Goal: Task Accomplishment & Management: Use online tool/utility

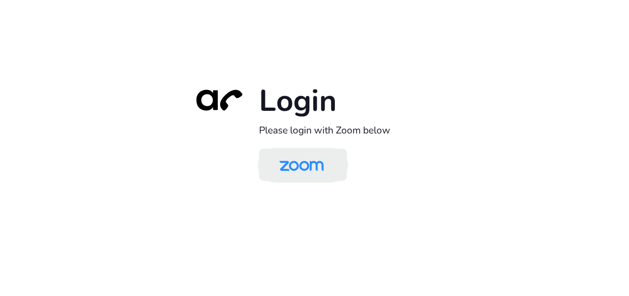
click at [313, 173] on img at bounding box center [302, 166] width 64 height 30
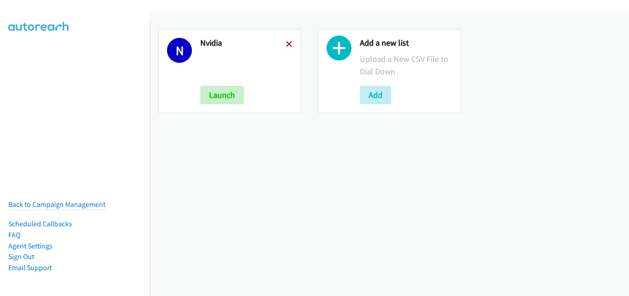
click at [287, 43] on icon at bounding box center [289, 45] width 6 height 6
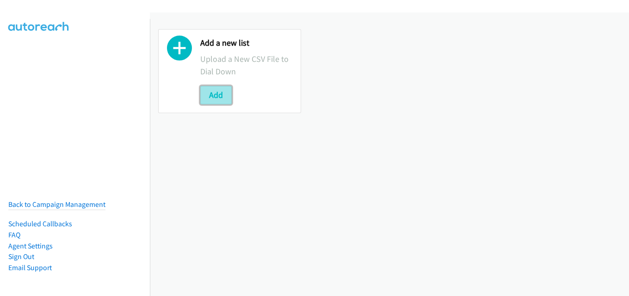
click at [221, 100] on button "Add" at bounding box center [215, 95] width 31 height 19
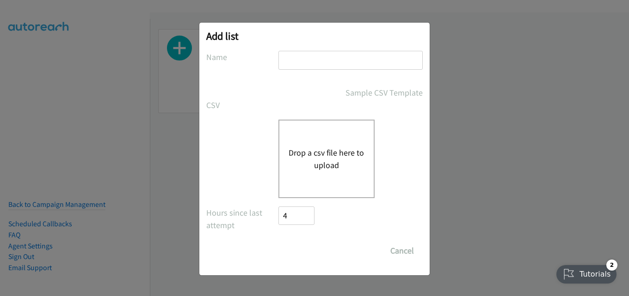
click at [331, 65] on input "text" at bounding box center [350, 60] width 144 height 19
type input "nvidia"
click at [319, 148] on button "Drop a csv file here to upload" at bounding box center [327, 159] width 76 height 25
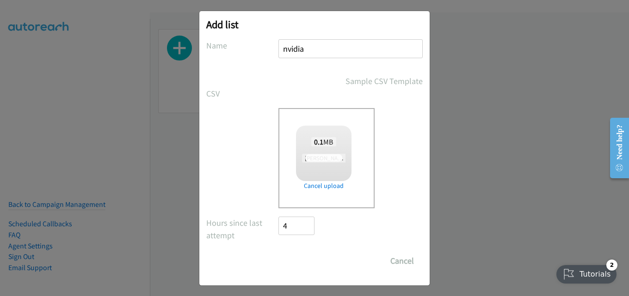
scroll to position [15, 0]
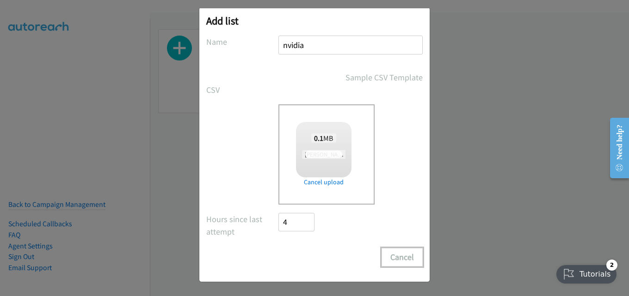
click at [396, 261] on button "Cancel" at bounding box center [402, 257] width 41 height 19
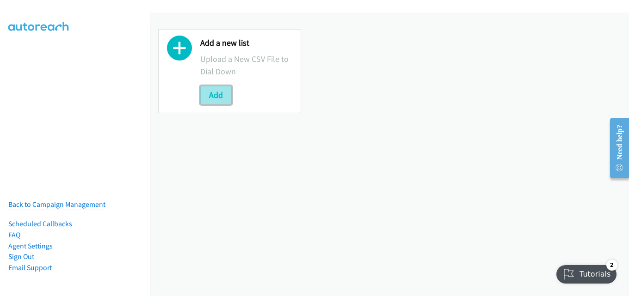
click at [216, 89] on button "Add" at bounding box center [215, 95] width 31 height 19
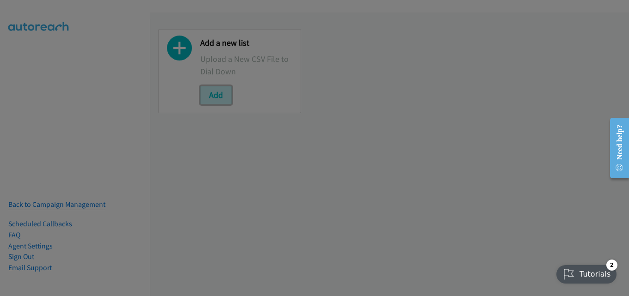
scroll to position [0, 0]
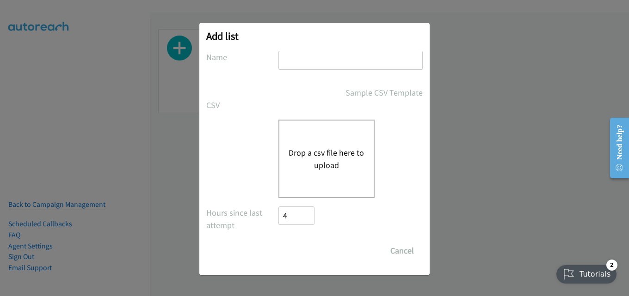
click at [327, 63] on input "text" at bounding box center [350, 60] width 144 height 19
type input "nvidia"
click at [320, 153] on button "Drop a csv file here to upload" at bounding box center [327, 159] width 76 height 25
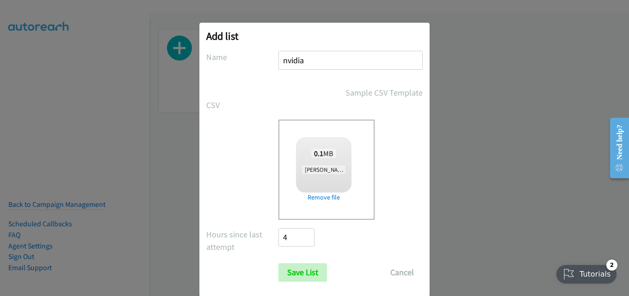
checkbox input "true"
click at [301, 270] on input "Save List" at bounding box center [302, 273] width 49 height 19
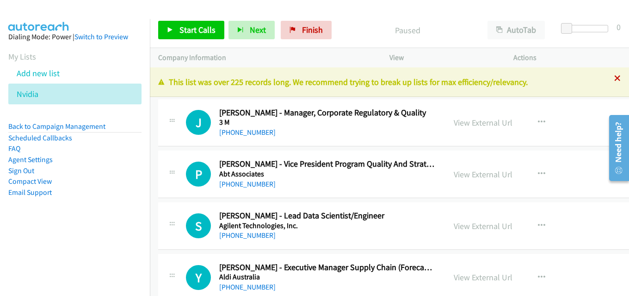
click at [614, 78] on icon at bounding box center [617, 79] width 6 height 6
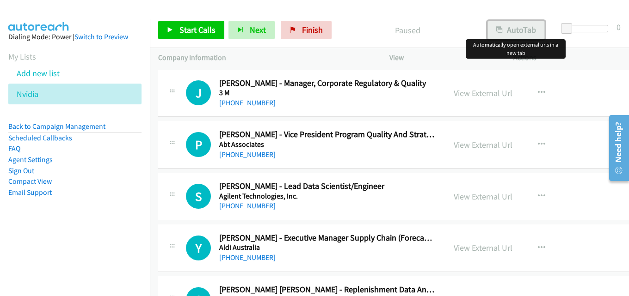
click at [510, 29] on button "AutoTab" at bounding box center [516, 30] width 57 height 19
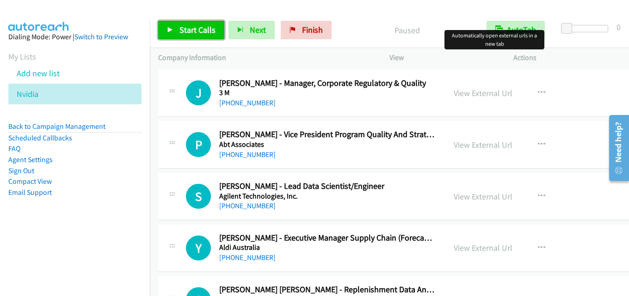
click at [198, 30] on span "Start Calls" at bounding box center [197, 30] width 36 height 11
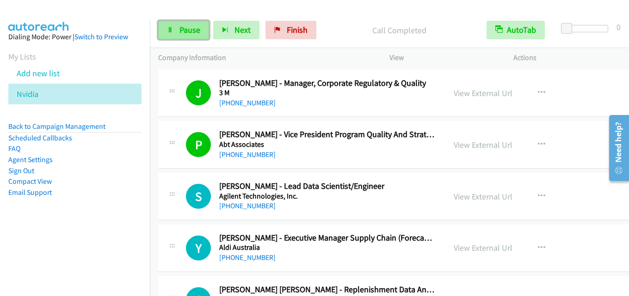
click at [186, 31] on span "Pause" at bounding box center [189, 30] width 21 height 11
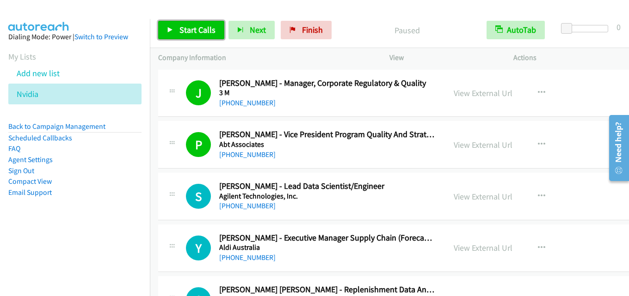
click at [198, 31] on span "Start Calls" at bounding box center [197, 30] width 36 height 11
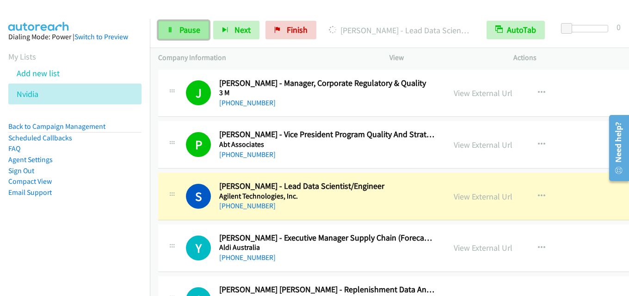
click at [179, 29] on span "Pause" at bounding box center [189, 30] width 21 height 11
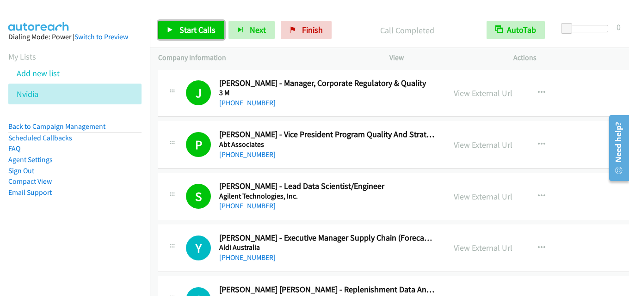
click at [196, 30] on span "Start Calls" at bounding box center [197, 30] width 36 height 11
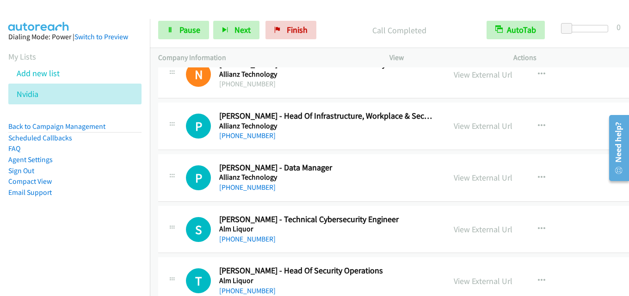
scroll to position [370, 0]
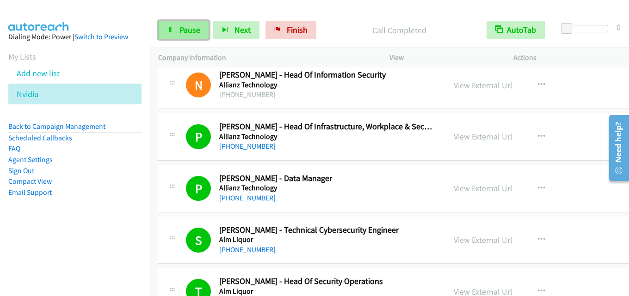
click at [186, 37] on link "Pause" at bounding box center [183, 30] width 51 height 19
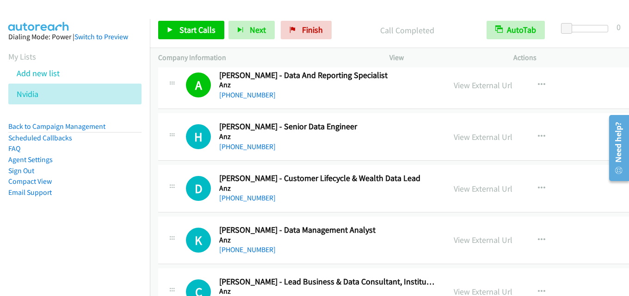
scroll to position [1110, 0]
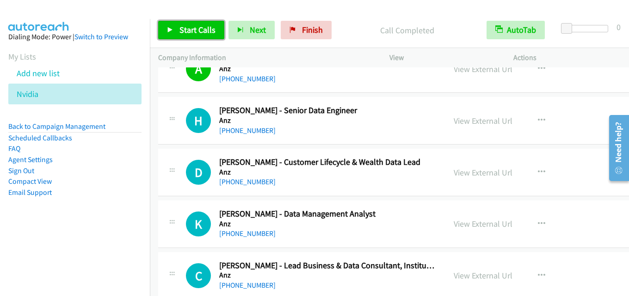
click at [198, 30] on span "Start Calls" at bounding box center [197, 30] width 36 height 11
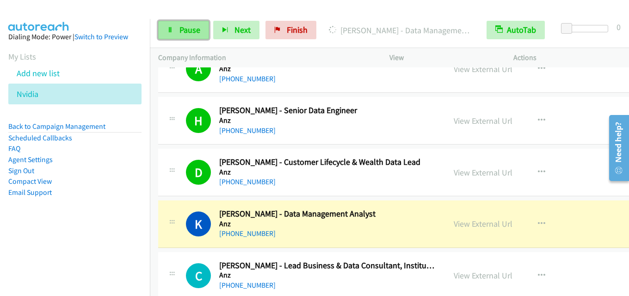
click at [188, 31] on span "Pause" at bounding box center [189, 30] width 21 height 11
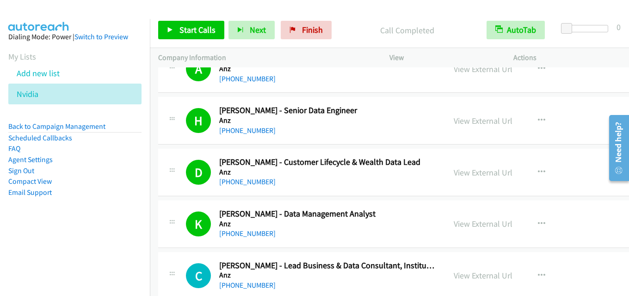
scroll to position [1203, 0]
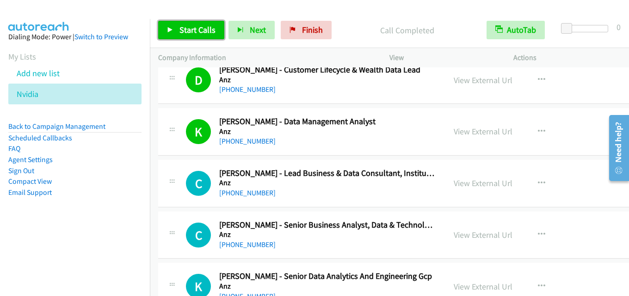
click at [197, 25] on span "Start Calls" at bounding box center [197, 30] width 36 height 11
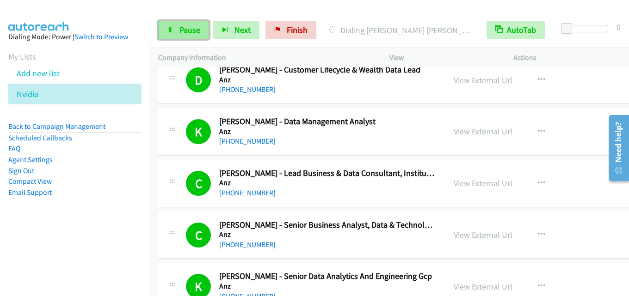
click at [180, 30] on span "Pause" at bounding box center [189, 30] width 21 height 11
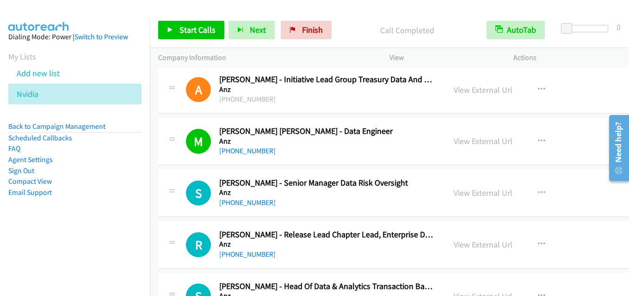
scroll to position [1480, 0]
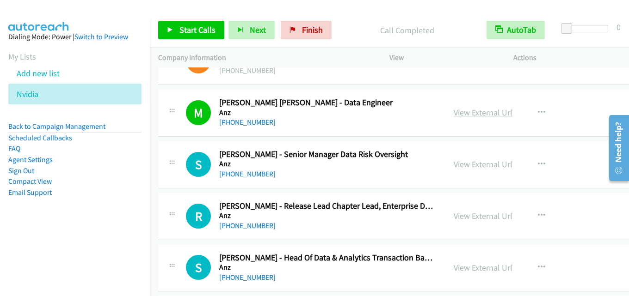
click at [482, 112] on link "View External Url" at bounding box center [483, 112] width 59 height 11
click at [488, 112] on link "View External Url" at bounding box center [483, 112] width 59 height 11
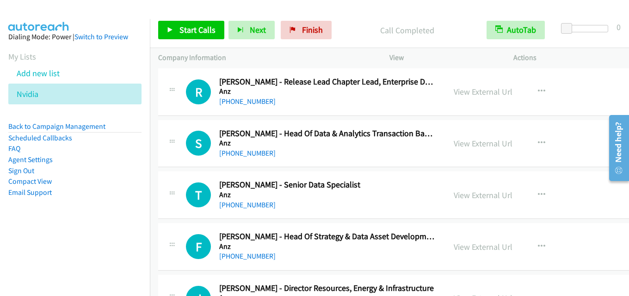
scroll to position [1619, 0]
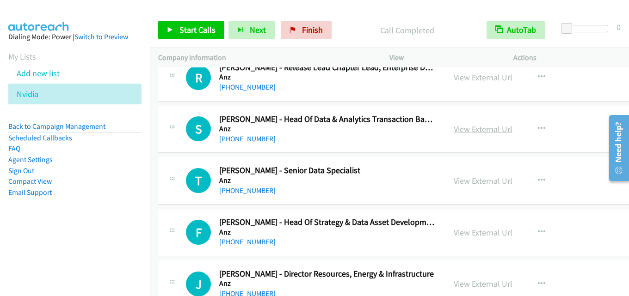
click at [473, 127] on link "View External Url" at bounding box center [483, 129] width 59 height 11
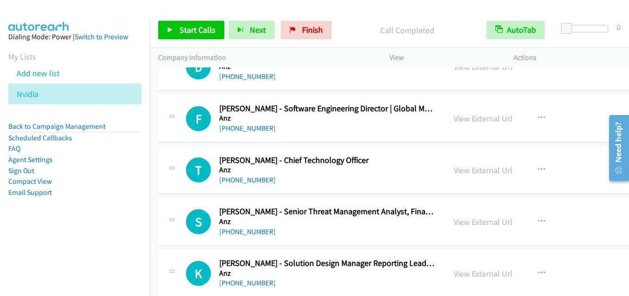
scroll to position [2359, 0]
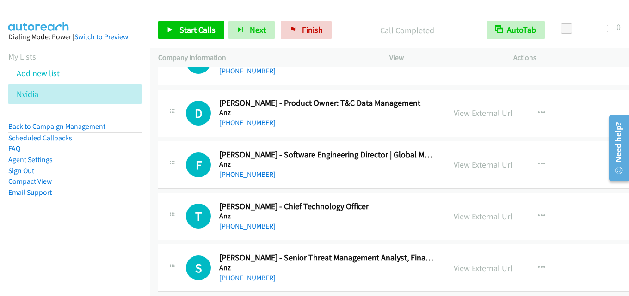
click at [485, 213] on link "View External Url" at bounding box center [483, 216] width 59 height 11
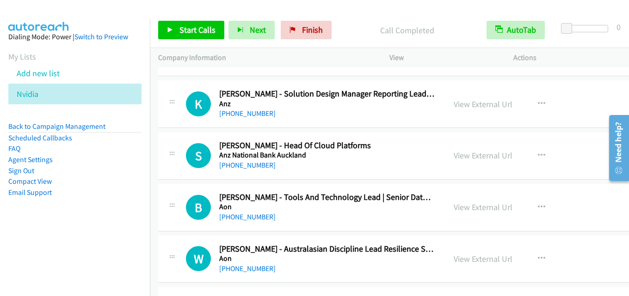
scroll to position [2590, 0]
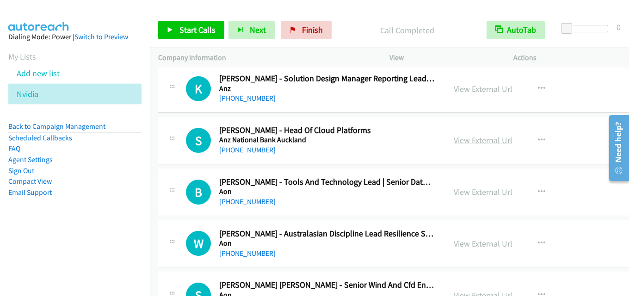
click at [469, 144] on link "View External Url" at bounding box center [483, 140] width 59 height 11
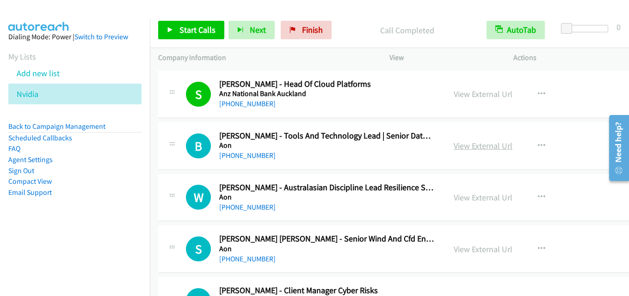
click at [482, 148] on link "View External Url" at bounding box center [483, 146] width 59 height 11
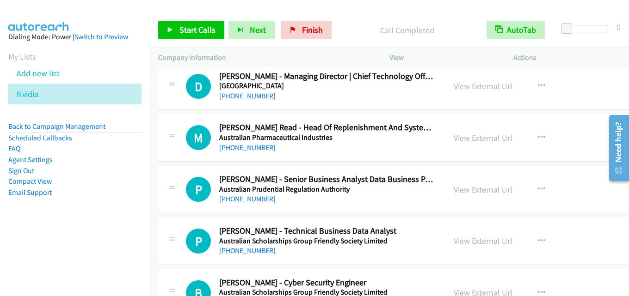
scroll to position [2960, 0]
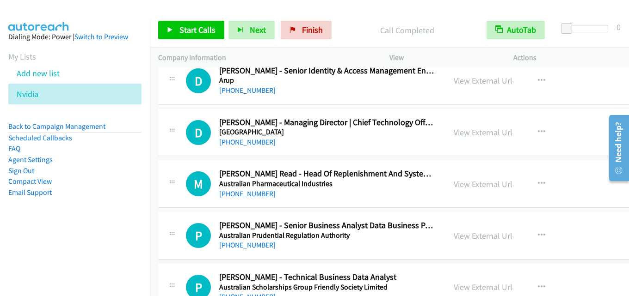
click at [471, 133] on link "View External Url" at bounding box center [483, 132] width 59 height 11
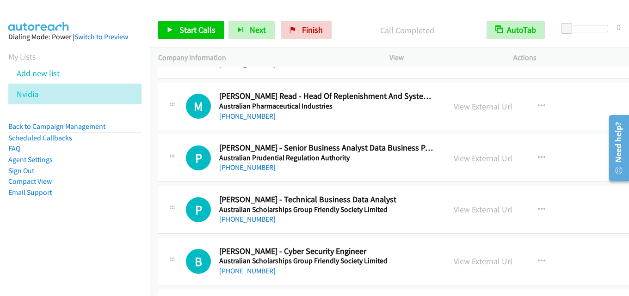
scroll to position [3053, 0]
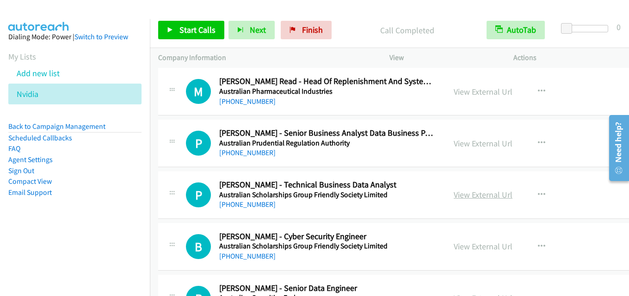
click at [462, 192] on link "View External Url" at bounding box center [483, 195] width 59 height 11
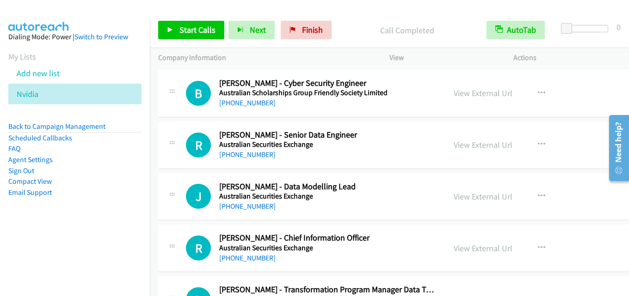
scroll to position [3192, 0]
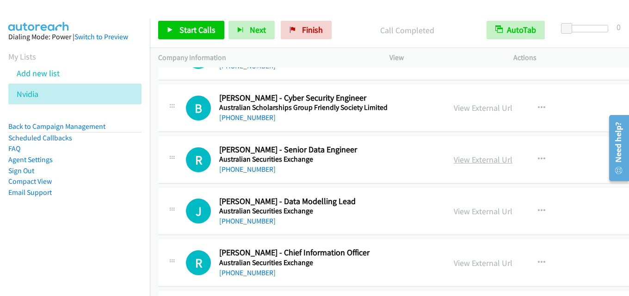
click at [475, 156] on link "View External Url" at bounding box center [483, 159] width 59 height 11
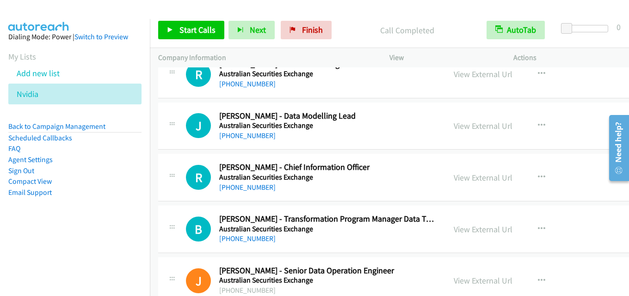
scroll to position [3284, 0]
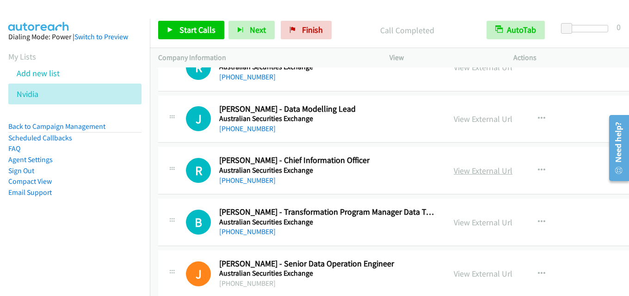
click at [473, 173] on link "View External Url" at bounding box center [483, 171] width 59 height 11
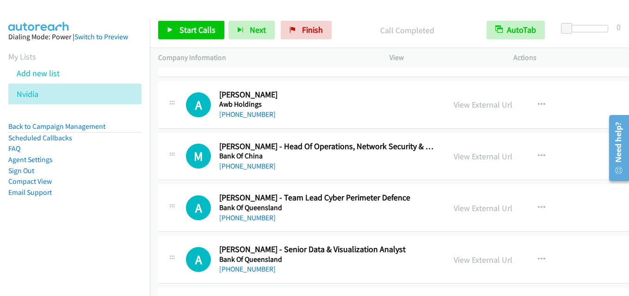
scroll to position [3515, 0]
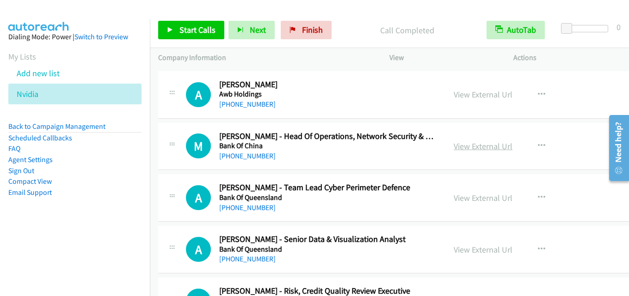
click at [493, 149] on link "View External Url" at bounding box center [483, 146] width 59 height 11
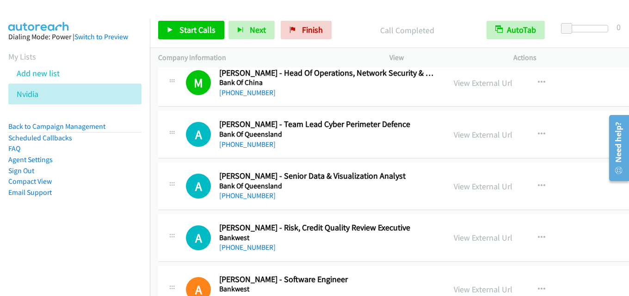
scroll to position [3608, 0]
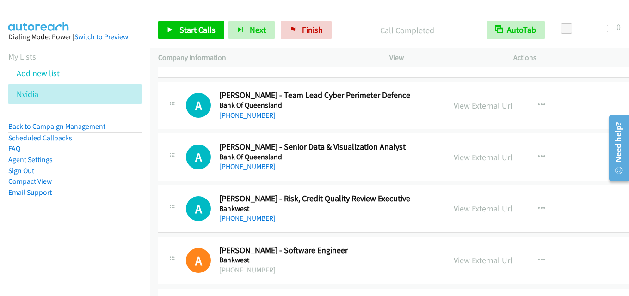
click at [463, 155] on link "View External Url" at bounding box center [483, 157] width 59 height 11
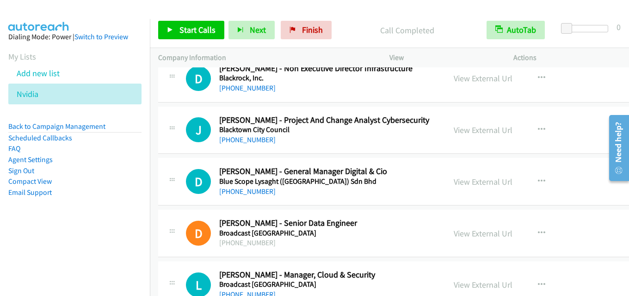
scroll to position [4117, 0]
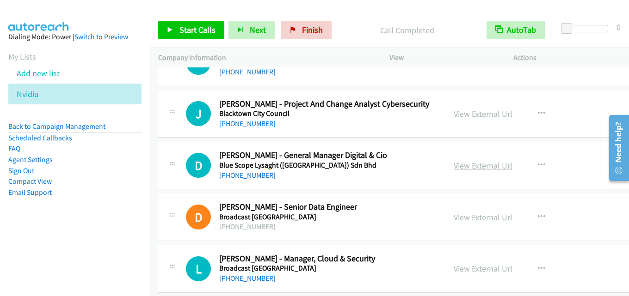
click at [499, 166] on link "View External Url" at bounding box center [483, 166] width 59 height 11
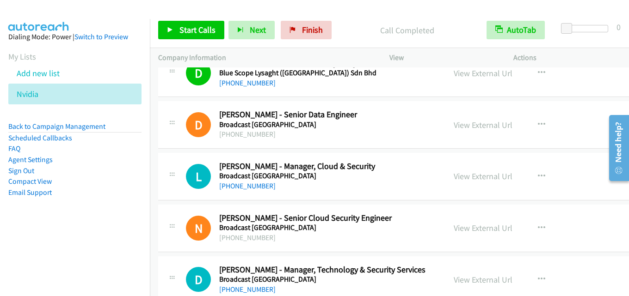
scroll to position [4255, 0]
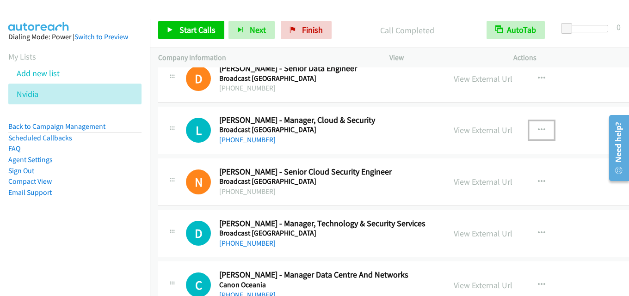
click at [538, 130] on icon "button" at bounding box center [541, 130] width 7 height 7
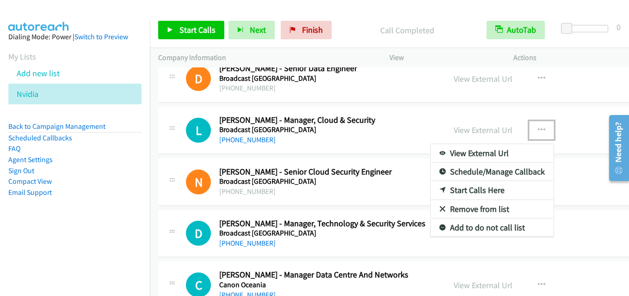
click at [539, 129] on div at bounding box center [314, 148] width 629 height 296
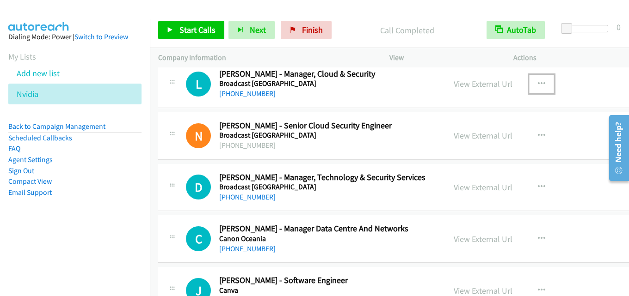
scroll to position [4348, 0]
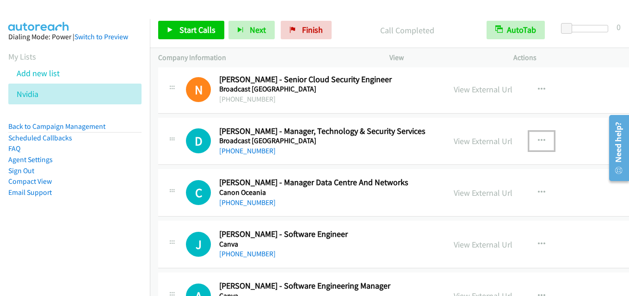
click at [540, 138] on icon "button" at bounding box center [541, 140] width 7 height 7
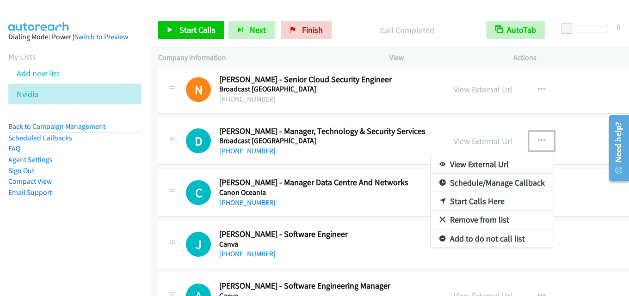
click at [487, 201] on link "Start Calls Here" at bounding box center [492, 201] width 123 height 19
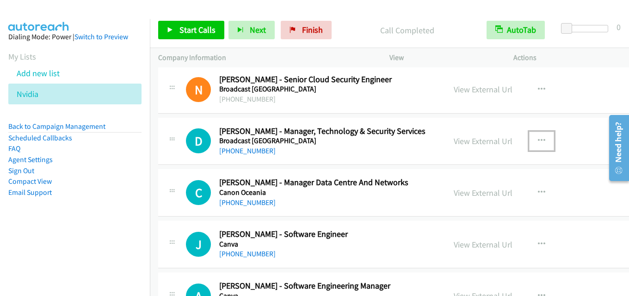
click at [543, 140] on icon "button" at bounding box center [541, 140] width 7 height 7
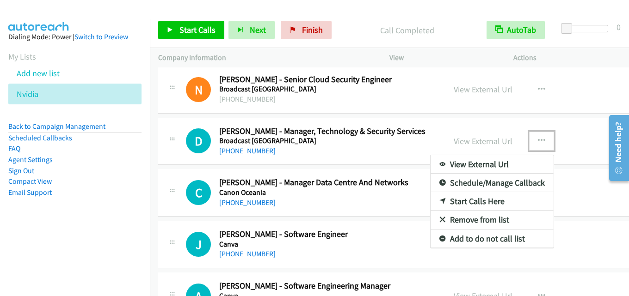
click at [488, 198] on link "Start Calls Here" at bounding box center [492, 201] width 123 height 19
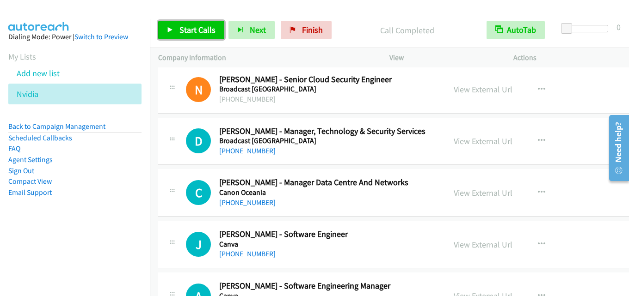
click at [192, 24] on link "Start Calls" at bounding box center [191, 30] width 66 height 19
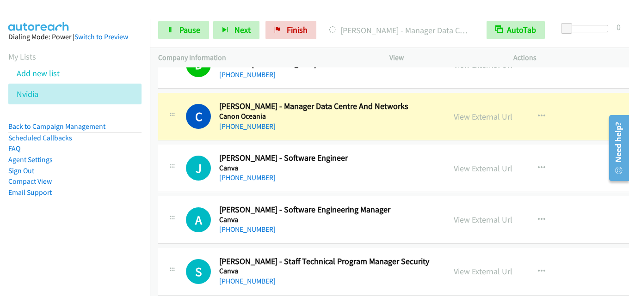
scroll to position [4440, 0]
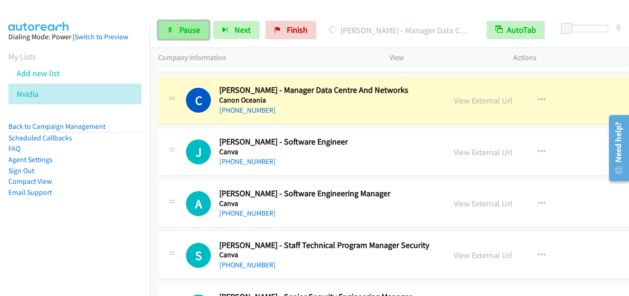
click at [189, 39] on link "Pause" at bounding box center [183, 30] width 51 height 19
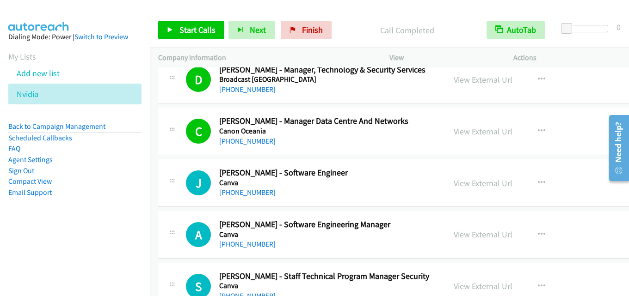
scroll to position [4394, 0]
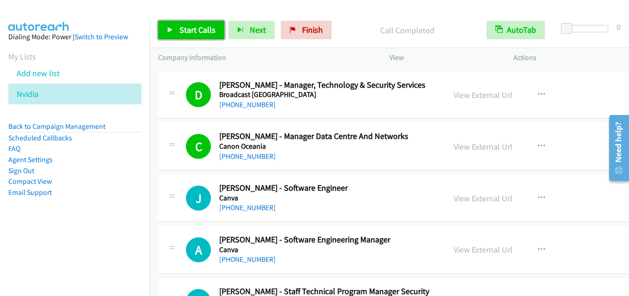
click at [207, 31] on span "Start Calls" at bounding box center [197, 30] width 36 height 11
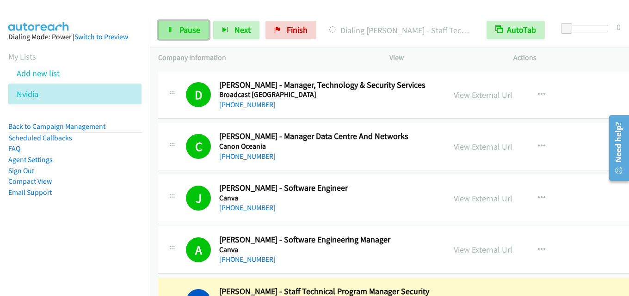
click at [189, 25] on span "Pause" at bounding box center [189, 30] width 21 height 11
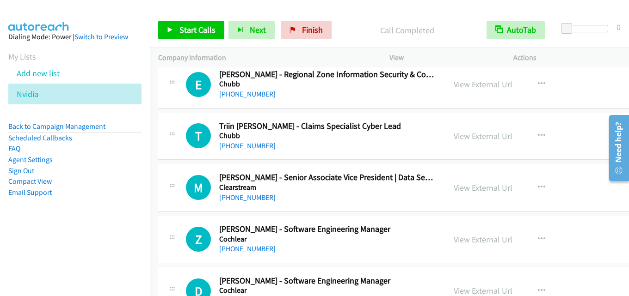
scroll to position [4968, 0]
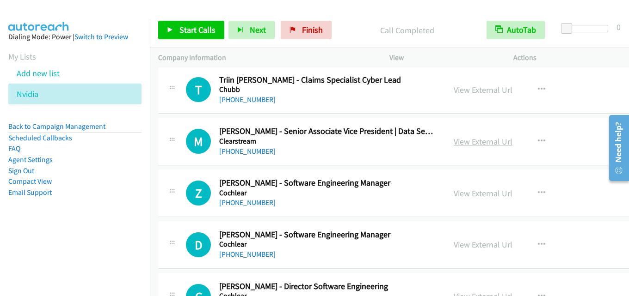
click at [482, 141] on link "View External Url" at bounding box center [483, 141] width 59 height 11
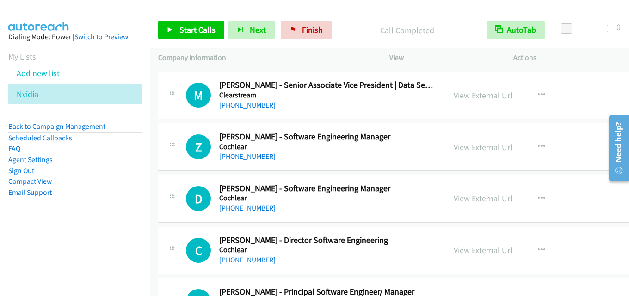
click at [475, 144] on link "View External Url" at bounding box center [483, 147] width 59 height 11
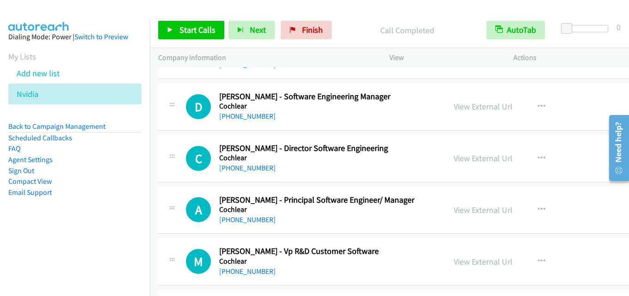
scroll to position [5107, 0]
click at [485, 108] on link "View External Url" at bounding box center [483, 106] width 59 height 11
click at [463, 157] on link "View External Url" at bounding box center [483, 158] width 59 height 11
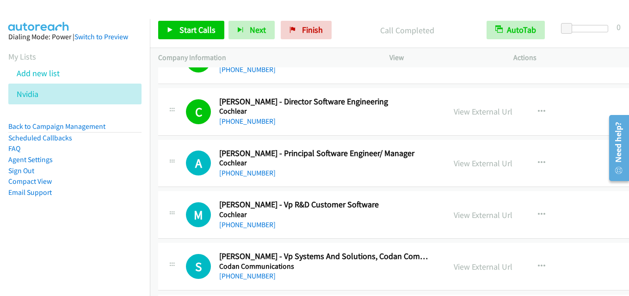
scroll to position [5199, 0]
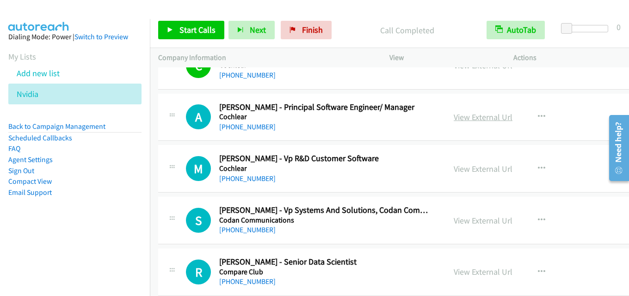
click at [488, 113] on link "View External Url" at bounding box center [483, 117] width 59 height 11
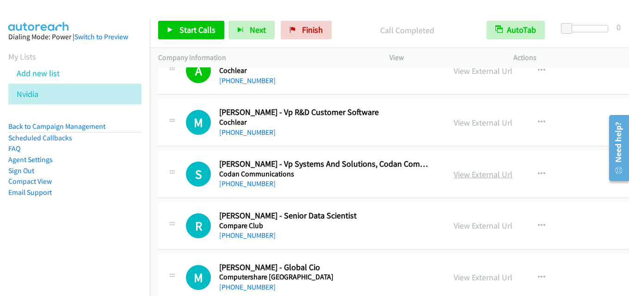
click at [492, 173] on link "View External Url" at bounding box center [483, 174] width 59 height 11
click at [477, 119] on link "View External Url" at bounding box center [483, 122] width 59 height 11
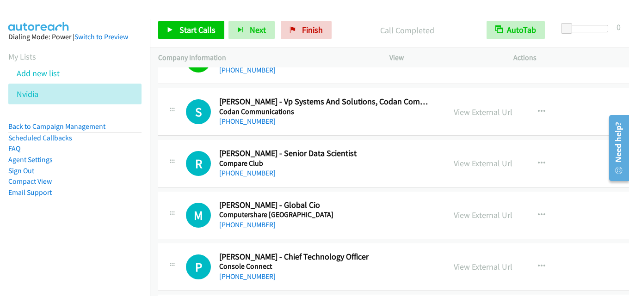
scroll to position [5292, 0]
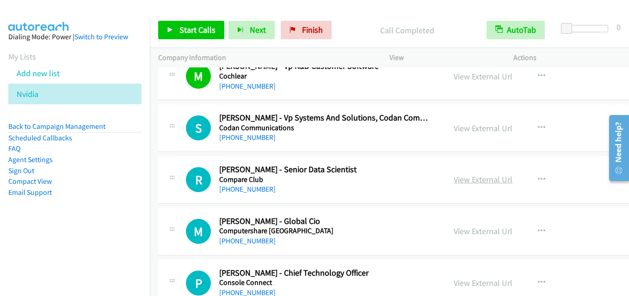
click at [477, 175] on link "View External Url" at bounding box center [483, 179] width 59 height 11
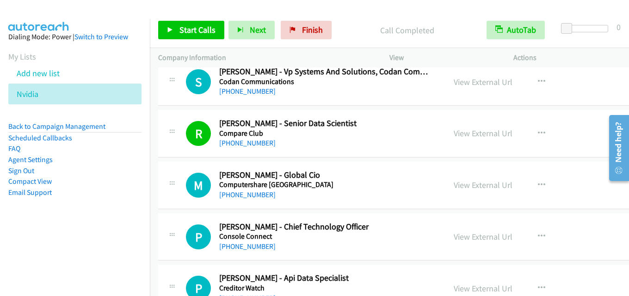
scroll to position [5384, 0]
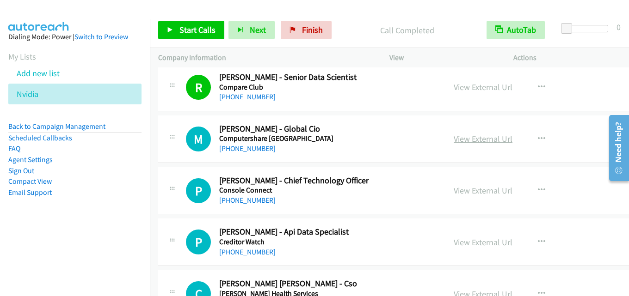
click at [485, 137] on link "View External Url" at bounding box center [483, 139] width 59 height 11
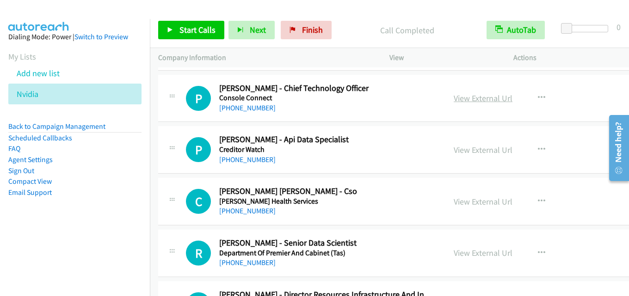
click at [475, 99] on link "View External Url" at bounding box center [483, 98] width 59 height 11
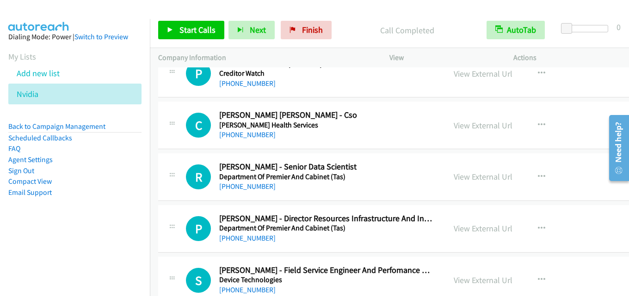
scroll to position [5569, 0]
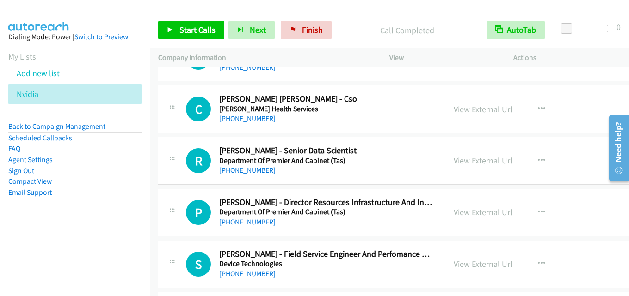
click at [486, 156] on link "View External Url" at bounding box center [483, 160] width 59 height 11
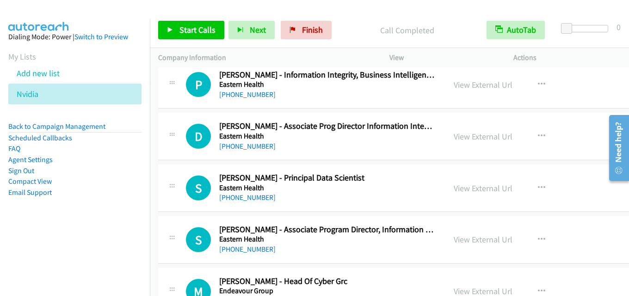
scroll to position [5847, 0]
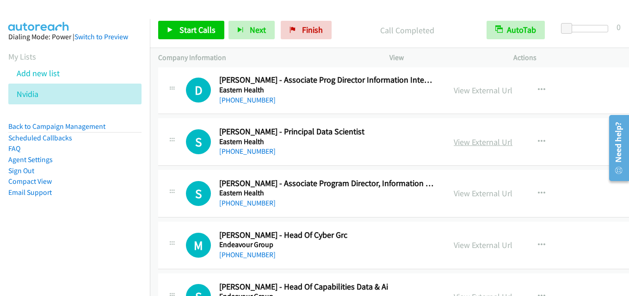
click at [470, 139] on link "View External Url" at bounding box center [483, 142] width 59 height 11
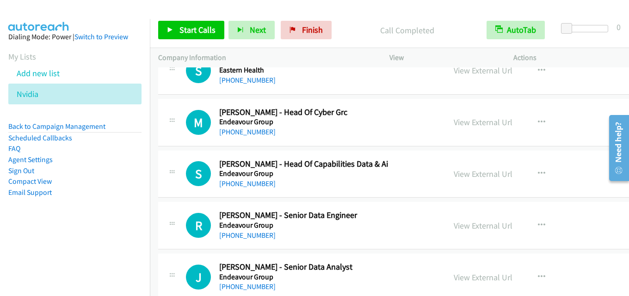
scroll to position [5986, 0]
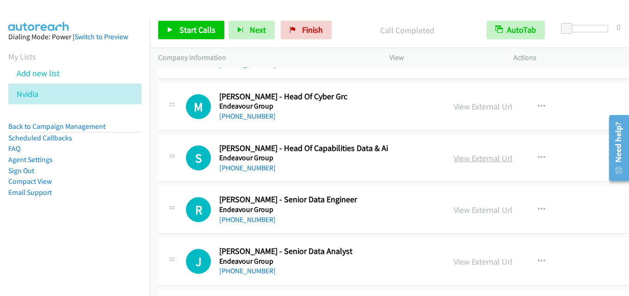
click at [486, 161] on link "View External Url" at bounding box center [483, 158] width 59 height 11
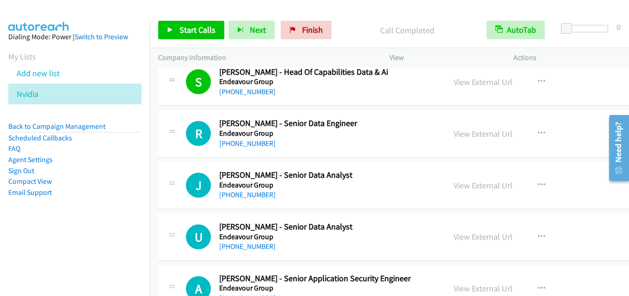
scroll to position [6078, 0]
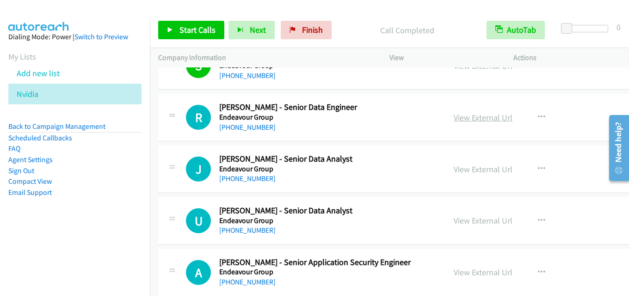
click at [485, 117] on link "View External Url" at bounding box center [483, 117] width 59 height 11
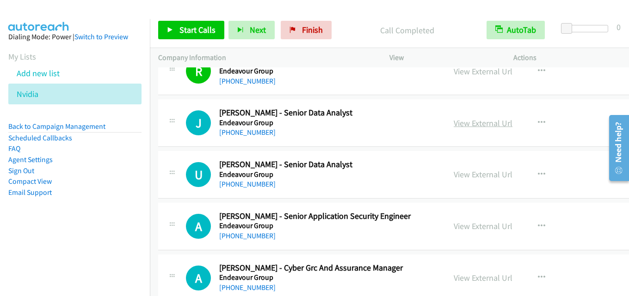
click at [478, 124] on link "View External Url" at bounding box center [483, 123] width 59 height 11
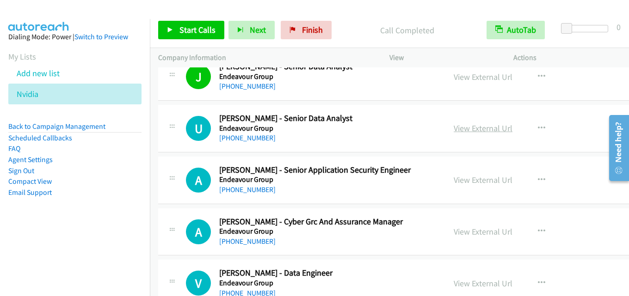
click at [476, 132] on link "View External Url" at bounding box center [483, 128] width 59 height 11
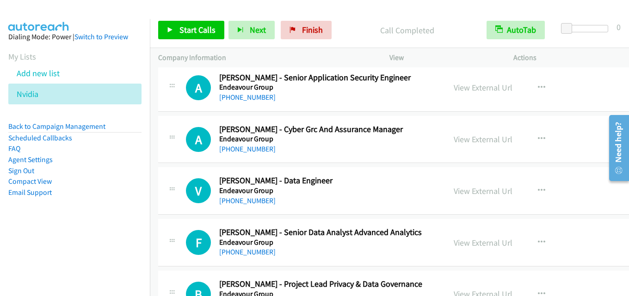
scroll to position [6310, 0]
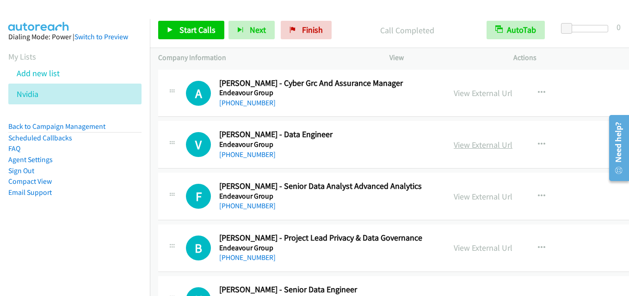
click at [491, 145] on link "View External Url" at bounding box center [483, 145] width 59 height 11
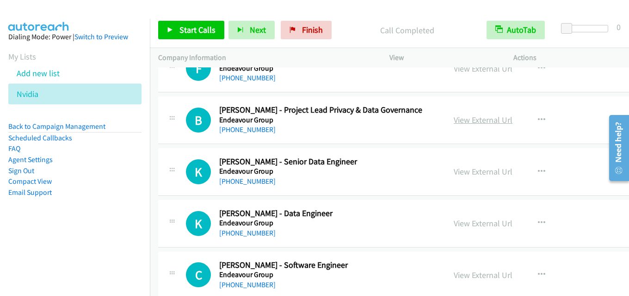
scroll to position [6448, 0]
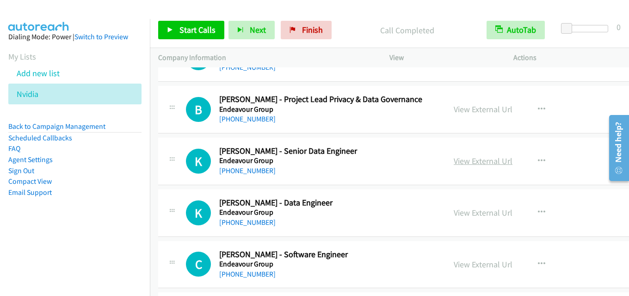
click at [476, 163] on link "View External Url" at bounding box center [483, 161] width 59 height 11
click at [545, 160] on icon "button" at bounding box center [541, 161] width 7 height 7
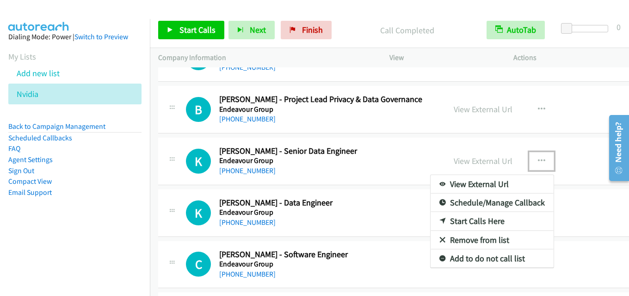
click at [485, 222] on link "Start Calls Here" at bounding box center [492, 221] width 123 height 19
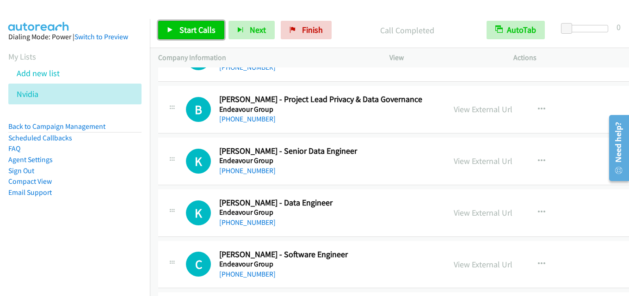
click at [190, 29] on span "Start Calls" at bounding box center [197, 30] width 36 height 11
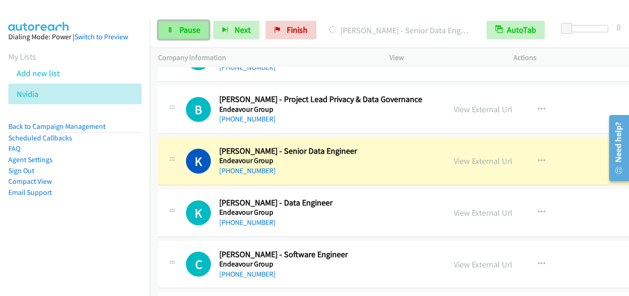
click at [192, 29] on span "Pause" at bounding box center [189, 30] width 21 height 11
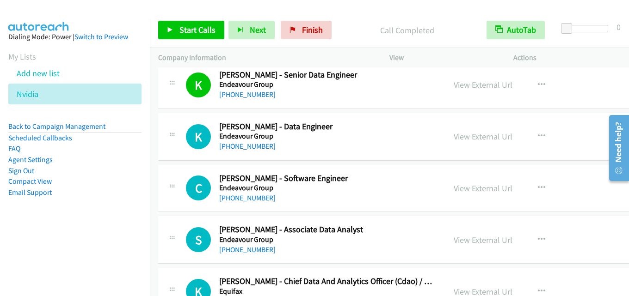
scroll to position [6541, 0]
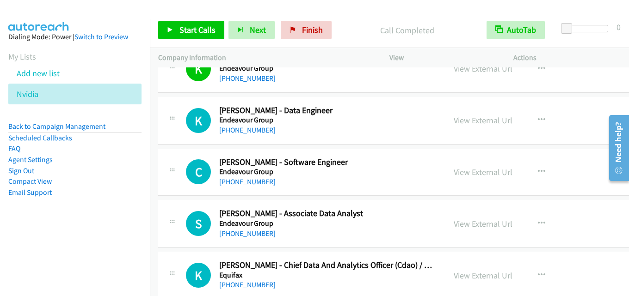
click at [488, 118] on link "View External Url" at bounding box center [483, 120] width 59 height 11
click at [546, 167] on button "button" at bounding box center [541, 172] width 25 height 19
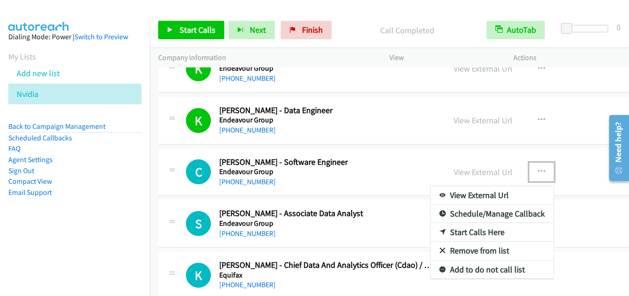
click at [476, 231] on link "Start Calls Here" at bounding box center [492, 232] width 123 height 19
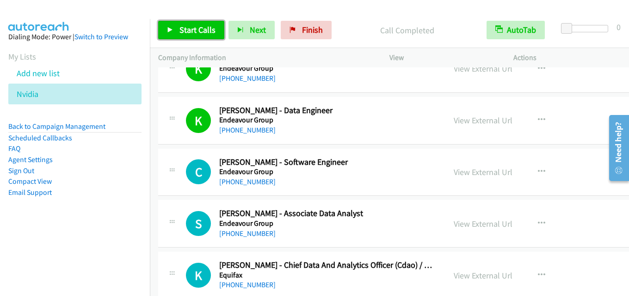
click at [199, 25] on span "Start Calls" at bounding box center [197, 30] width 36 height 11
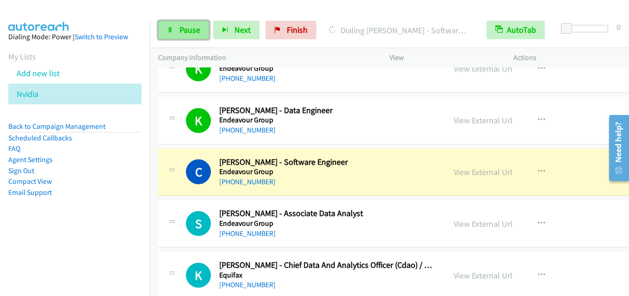
click at [193, 28] on span "Pause" at bounding box center [189, 30] width 21 height 11
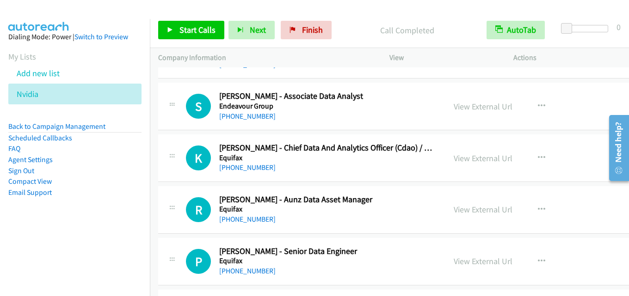
scroll to position [6680, 0]
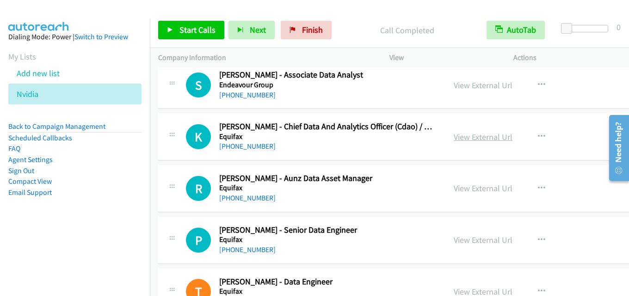
click at [485, 141] on link "View External Url" at bounding box center [483, 137] width 59 height 11
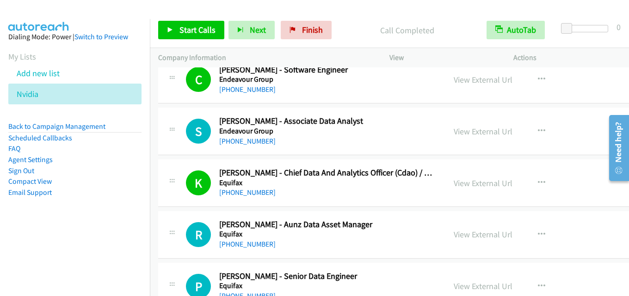
scroll to position [6587, 0]
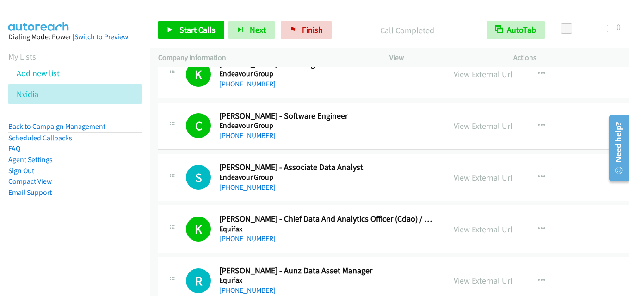
click at [467, 176] on link "View External Url" at bounding box center [483, 178] width 59 height 11
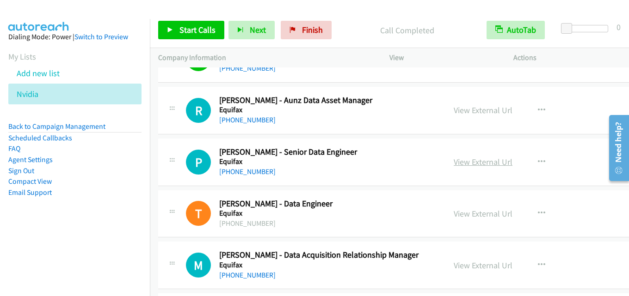
scroll to position [6772, 0]
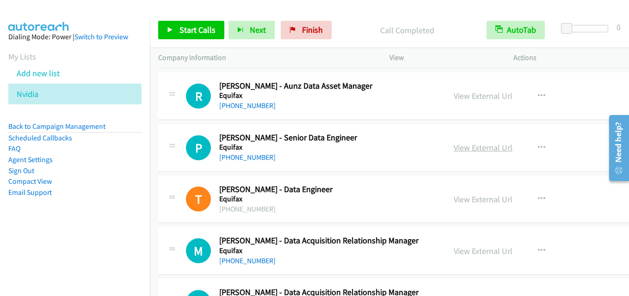
click at [489, 150] on link "View External Url" at bounding box center [483, 147] width 59 height 11
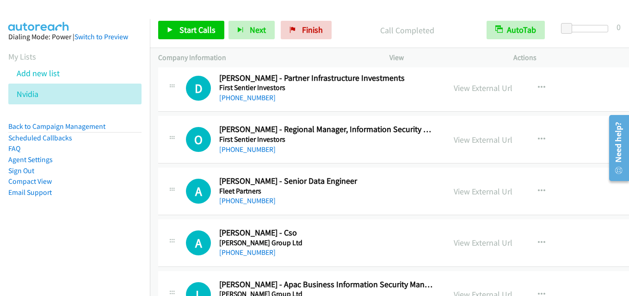
scroll to position [7188, 0]
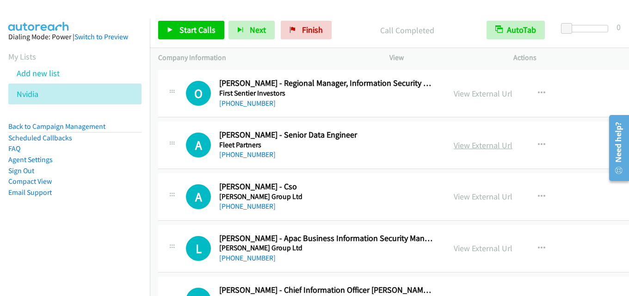
click at [468, 148] on link "View External Url" at bounding box center [483, 145] width 59 height 11
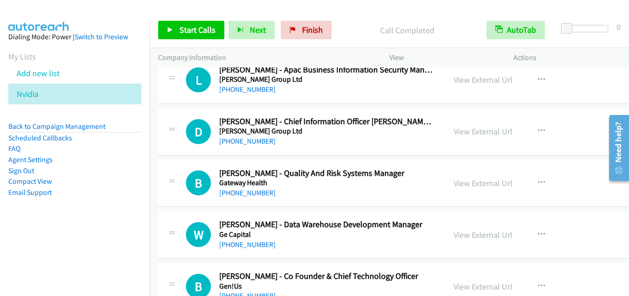
scroll to position [7373, 0]
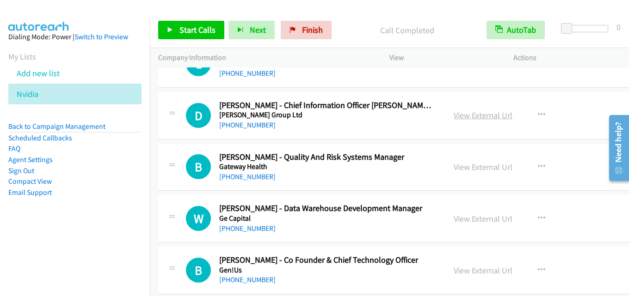
click at [479, 114] on link "View External Url" at bounding box center [483, 115] width 59 height 11
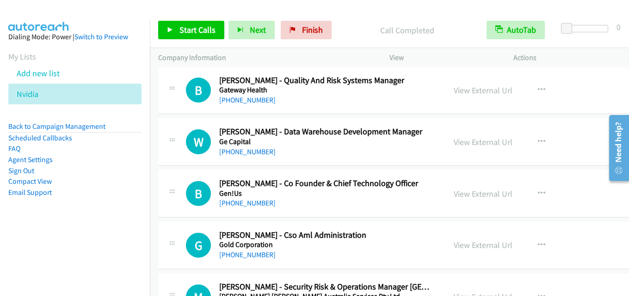
scroll to position [7466, 0]
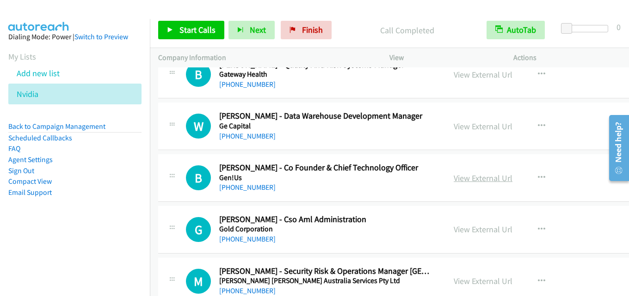
click at [483, 180] on link "View External Url" at bounding box center [483, 178] width 59 height 11
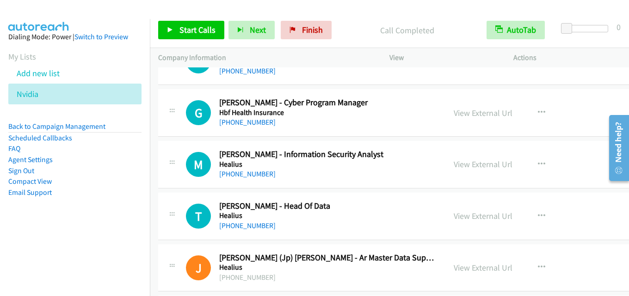
scroll to position [7836, 0]
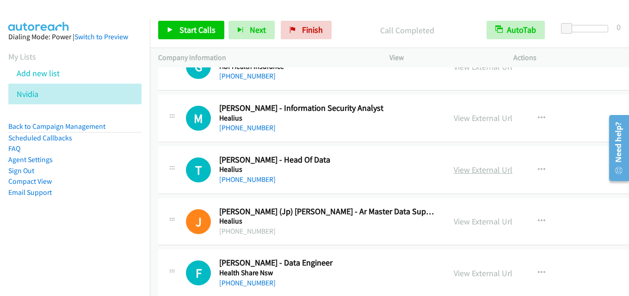
click at [476, 169] on link "View External Url" at bounding box center [483, 170] width 59 height 11
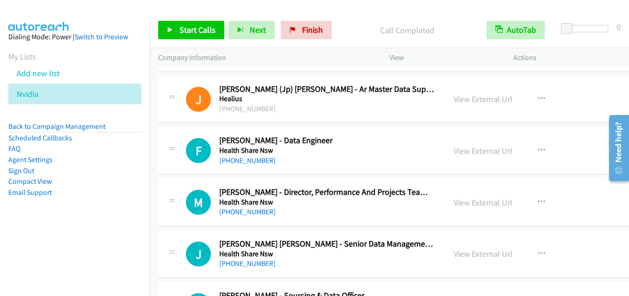
scroll to position [7975, 0]
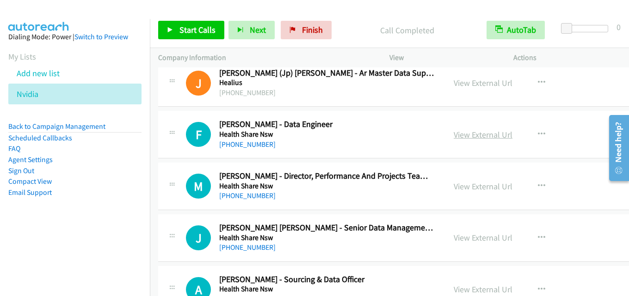
click at [463, 136] on link "View External Url" at bounding box center [483, 135] width 59 height 11
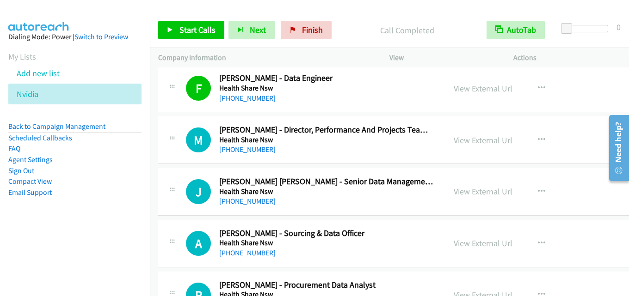
scroll to position [8067, 0]
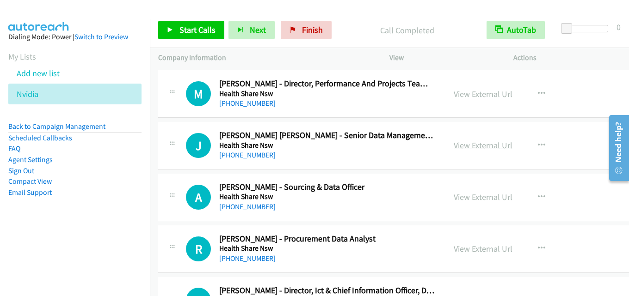
click at [463, 148] on link "View External Url" at bounding box center [483, 145] width 59 height 11
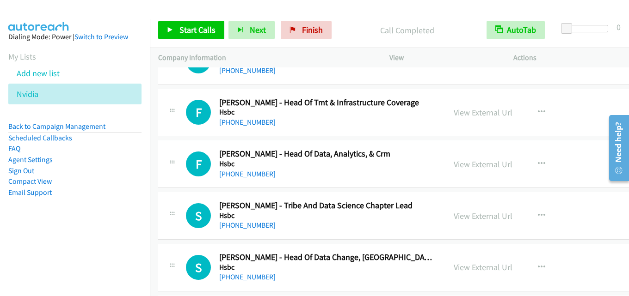
scroll to position [8530, 0]
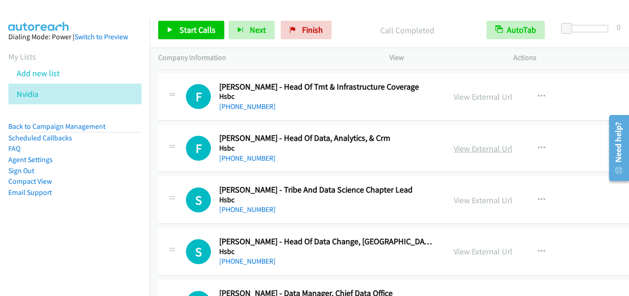
click at [487, 149] on link "View External Url" at bounding box center [483, 148] width 59 height 11
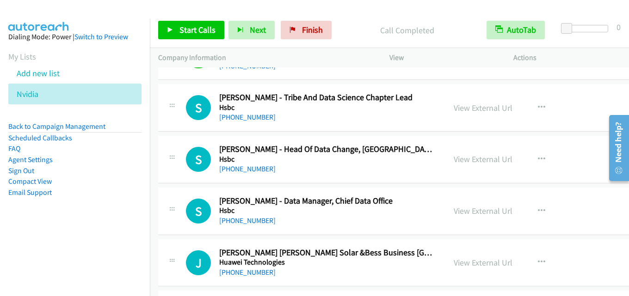
scroll to position [8668, 0]
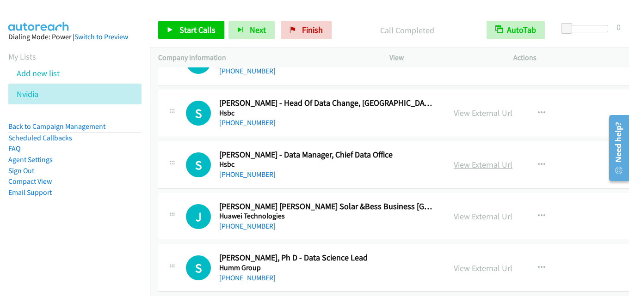
click at [472, 166] on link "View External Url" at bounding box center [483, 165] width 59 height 11
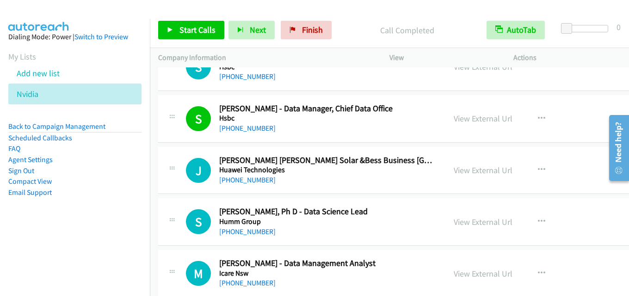
scroll to position [8761, 0]
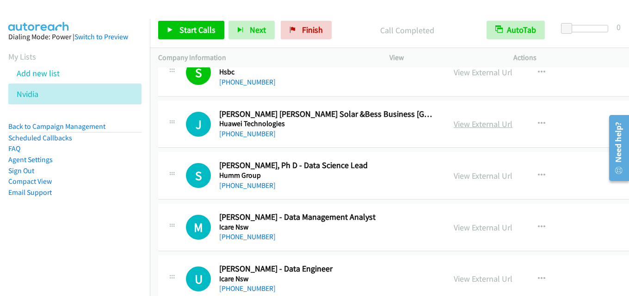
click at [484, 127] on link "View External Url" at bounding box center [483, 124] width 59 height 11
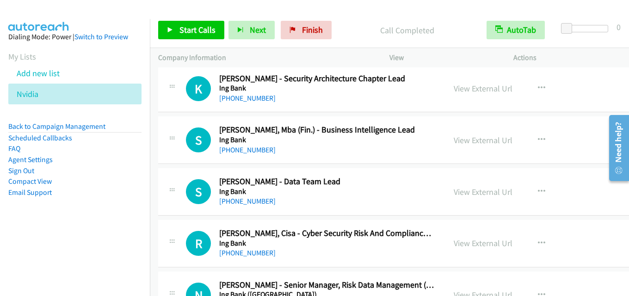
scroll to position [9640, 0]
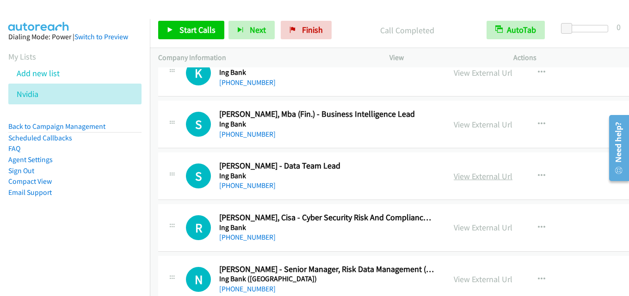
click at [472, 171] on link "View External Url" at bounding box center [483, 176] width 59 height 11
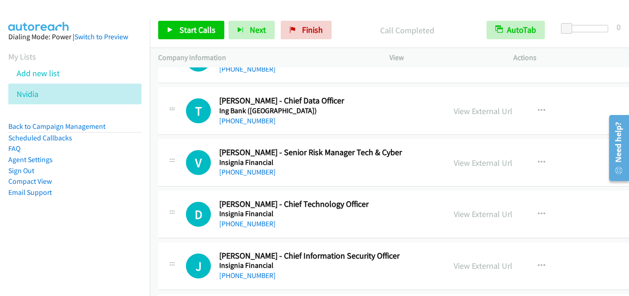
scroll to position [9917, 0]
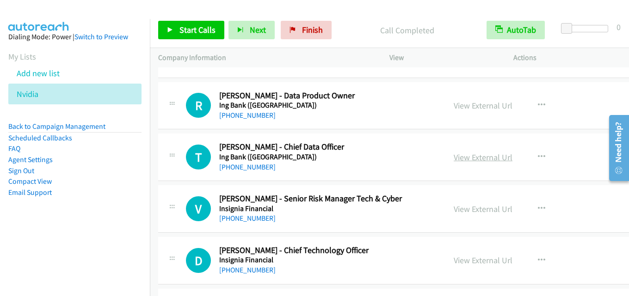
click at [473, 156] on link "View External Url" at bounding box center [483, 157] width 59 height 11
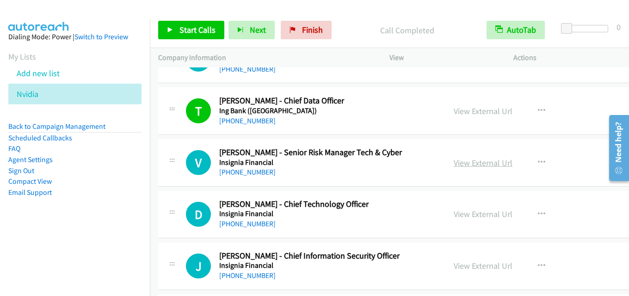
scroll to position [10010, 0]
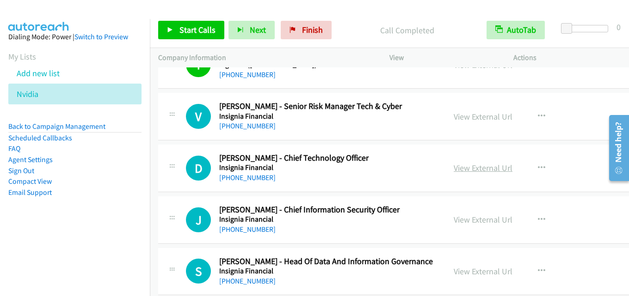
click at [480, 165] on link "View External Url" at bounding box center [483, 168] width 59 height 11
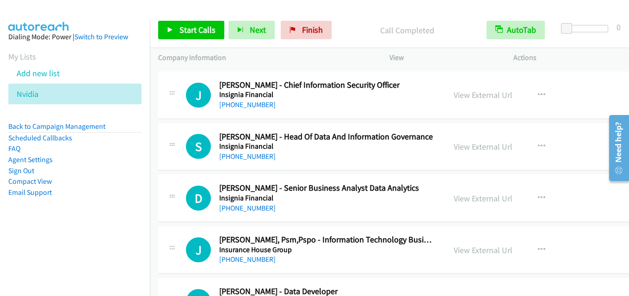
scroll to position [10149, 0]
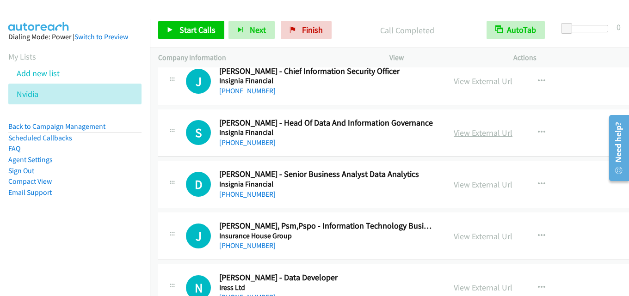
click at [463, 133] on link "View External Url" at bounding box center [483, 133] width 59 height 11
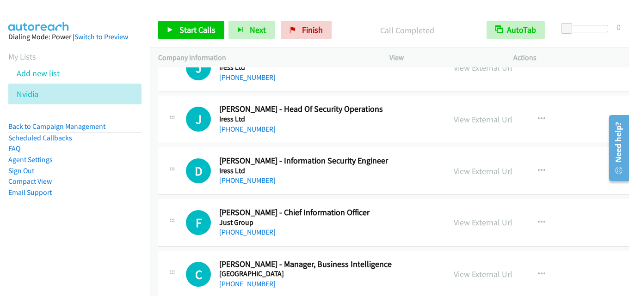
scroll to position [10519, 0]
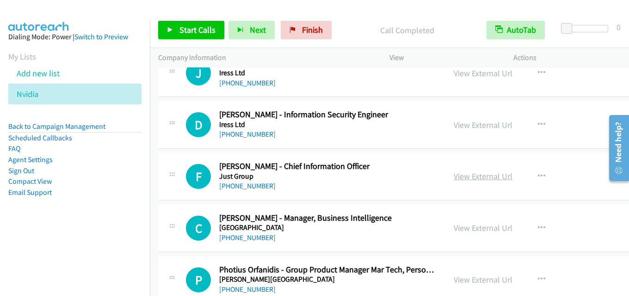
click at [475, 176] on link "View External Url" at bounding box center [483, 176] width 59 height 11
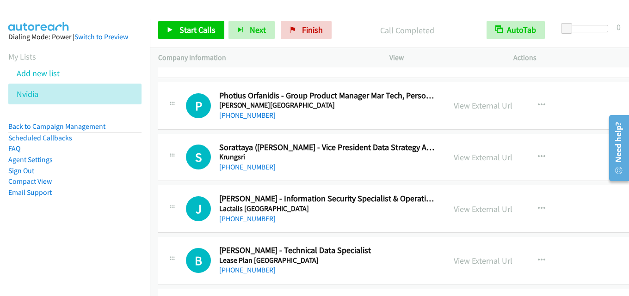
scroll to position [10704, 0]
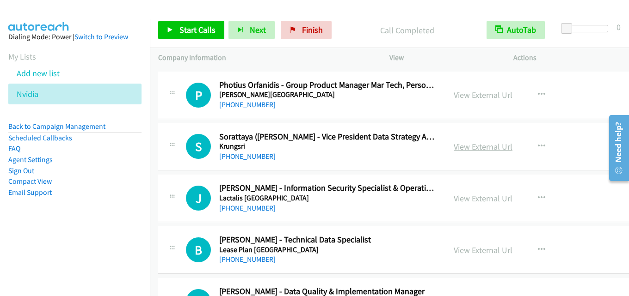
click at [467, 147] on link "View External Url" at bounding box center [483, 147] width 59 height 11
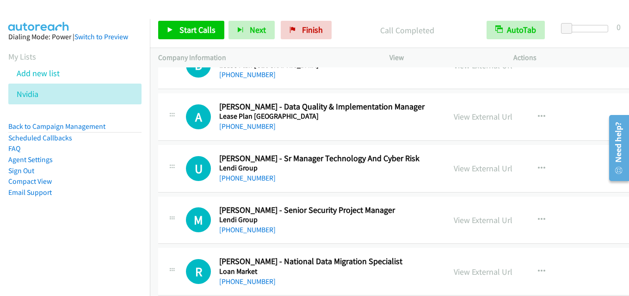
scroll to position [10935, 0]
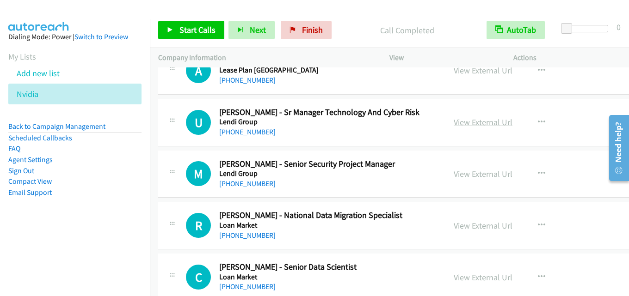
click at [466, 124] on link "View External Url" at bounding box center [483, 122] width 59 height 11
